Goal: Task Accomplishment & Management: Use online tool/utility

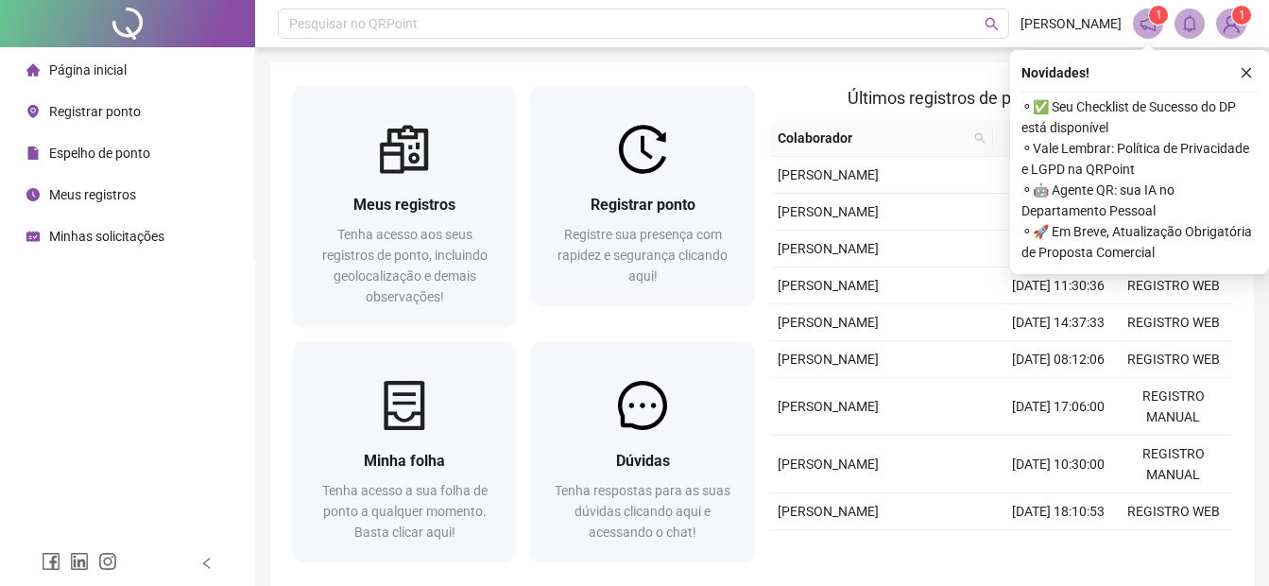
click at [109, 113] on span "Registrar ponto" at bounding box center [95, 111] width 92 height 15
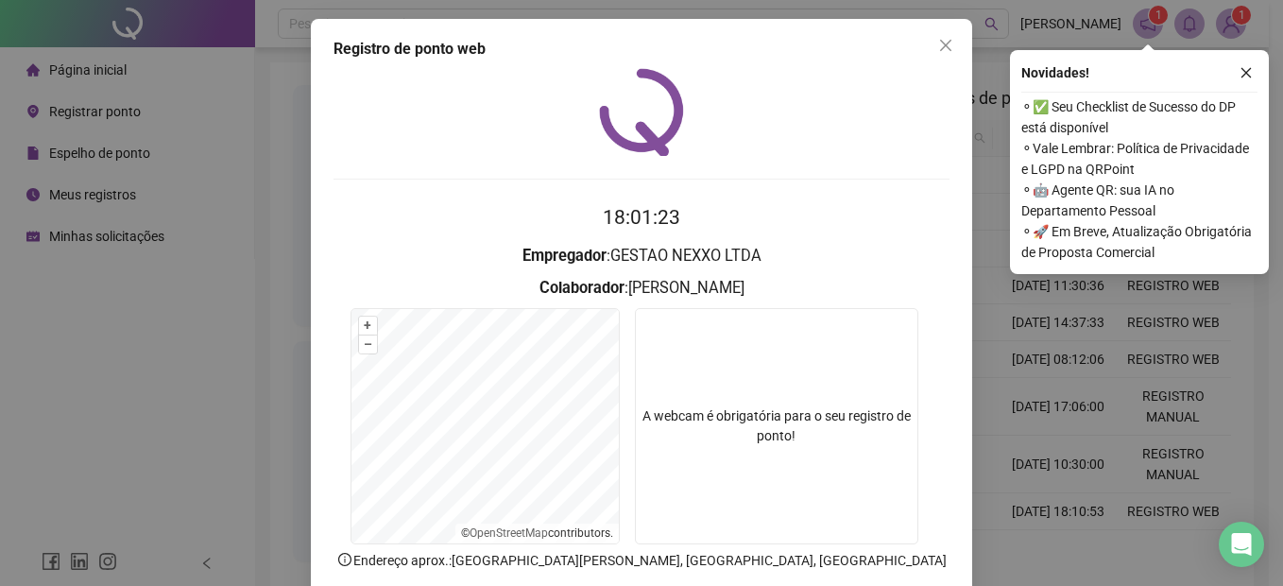
scroll to position [94, 0]
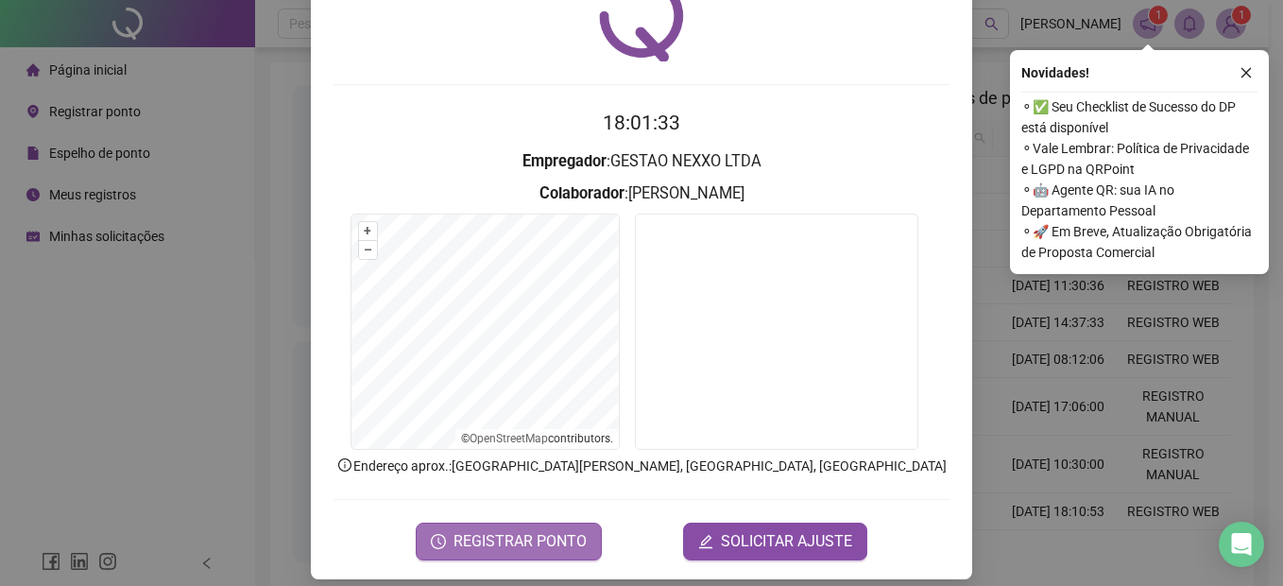
click at [548, 538] on span "REGISTRAR PONTO" at bounding box center [519, 541] width 133 height 23
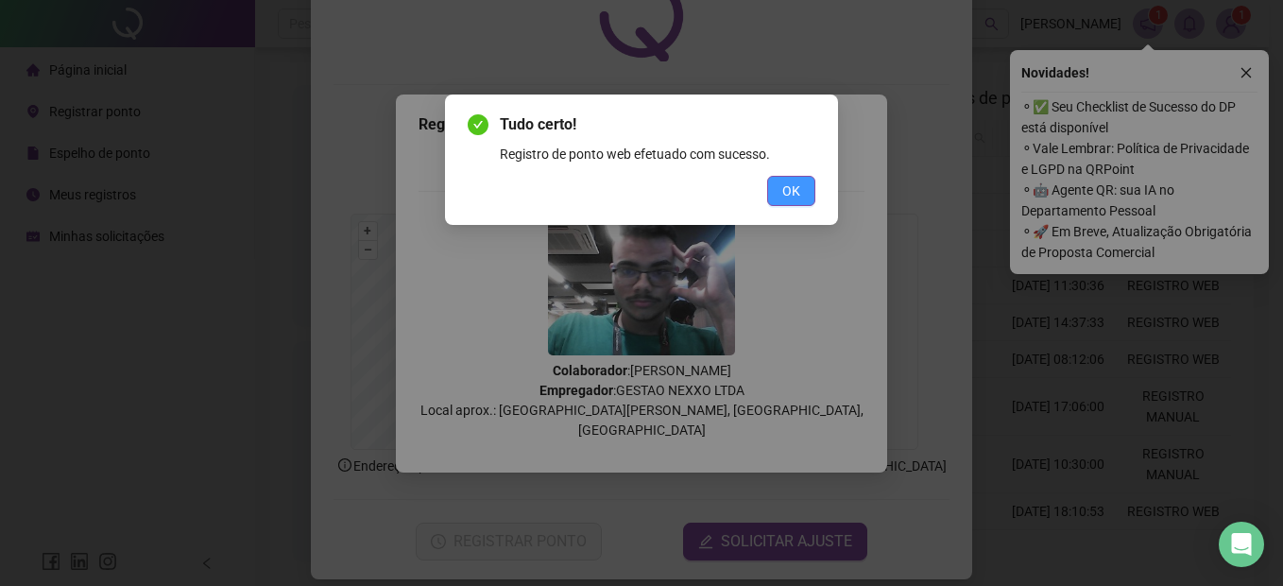
click at [796, 187] on span "OK" at bounding box center [791, 190] width 18 height 21
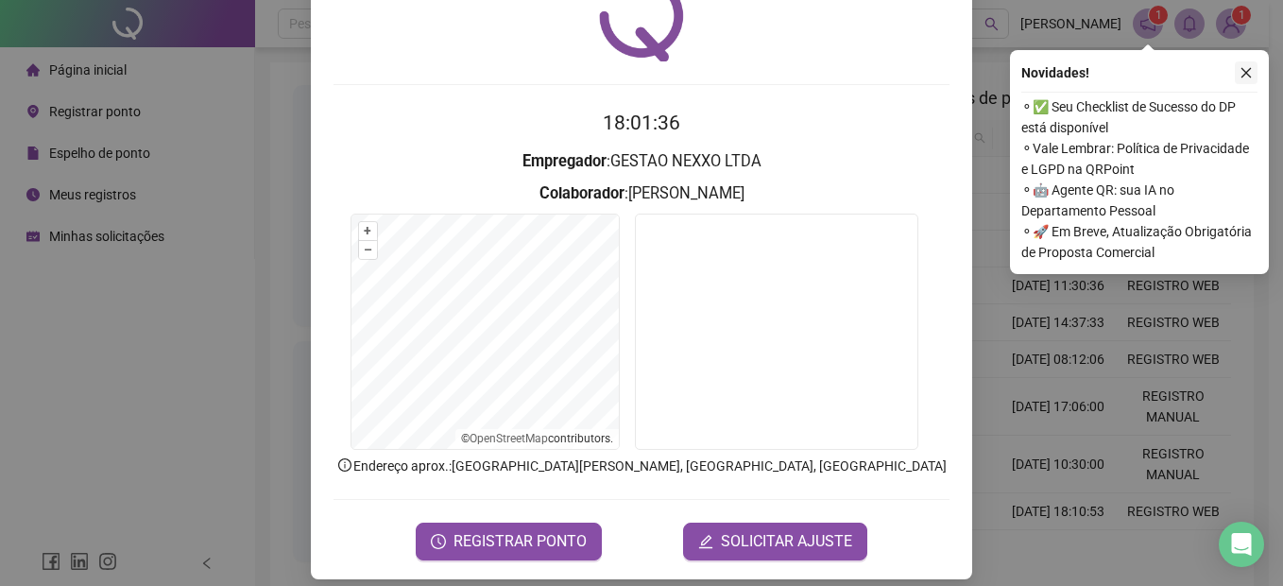
click at [1237, 75] on button "button" at bounding box center [1246, 72] width 23 height 23
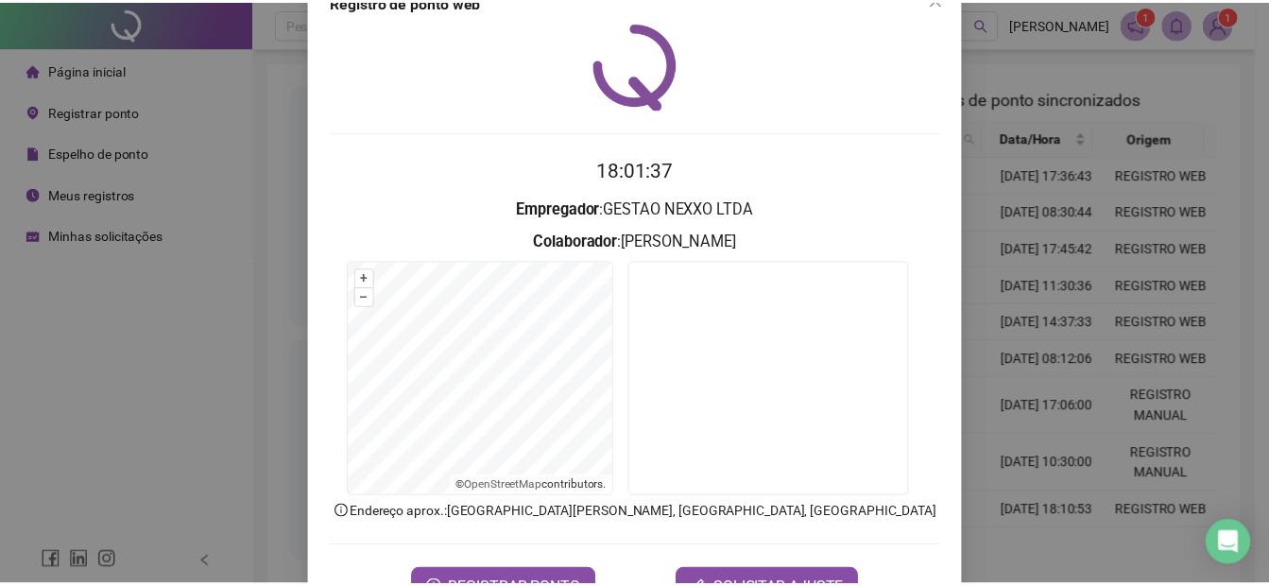
scroll to position [0, 0]
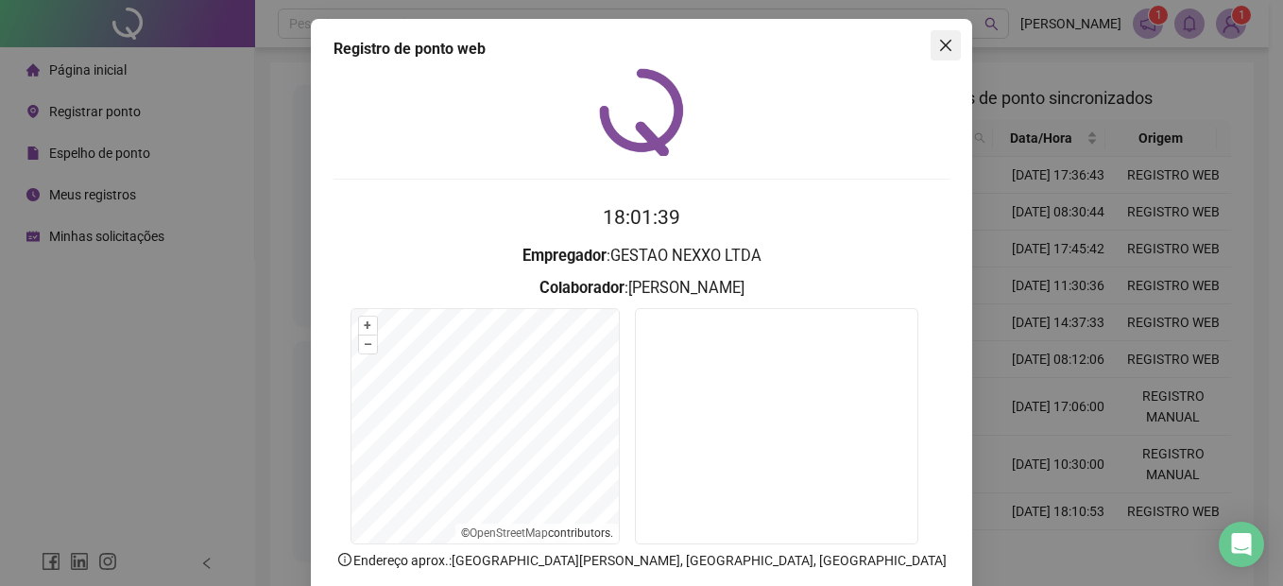
click at [942, 39] on icon "close" at bounding box center [945, 45] width 15 height 15
